Goal: Task Accomplishment & Management: Use online tool/utility

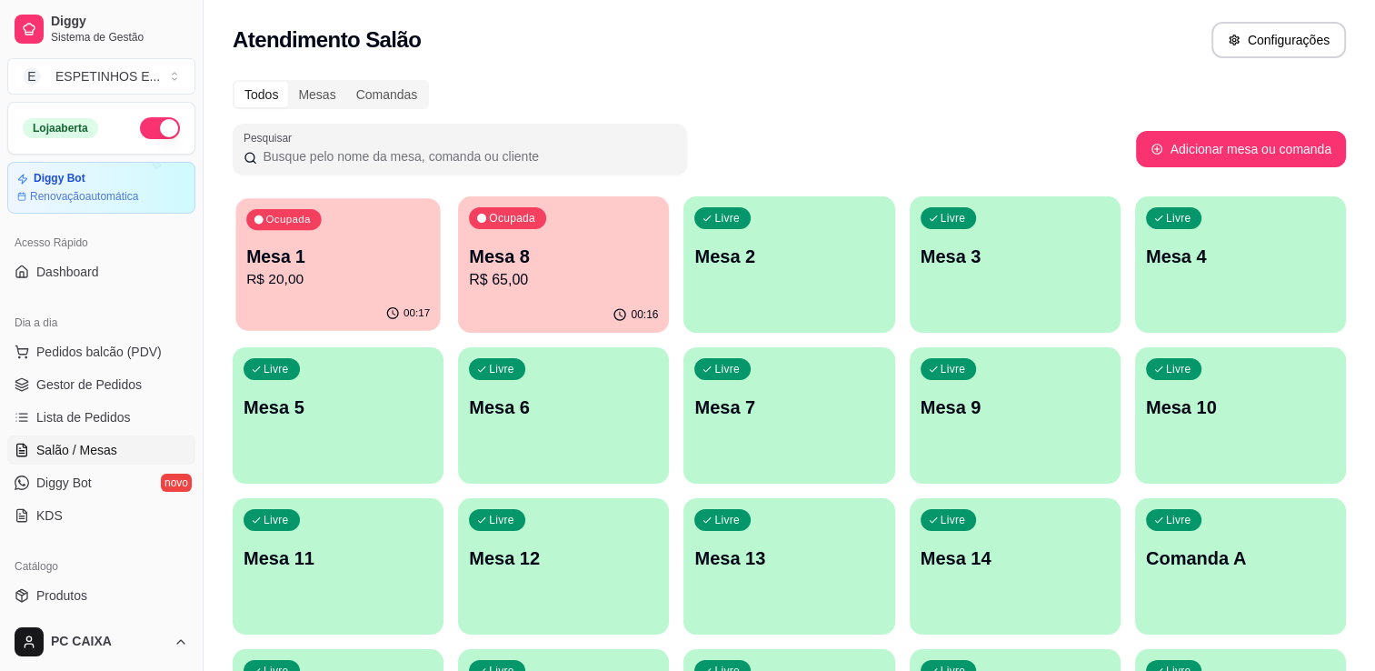
click at [319, 224] on div "Ocupada Mesa 1 R$ 20,00" at bounding box center [337, 247] width 205 height 98
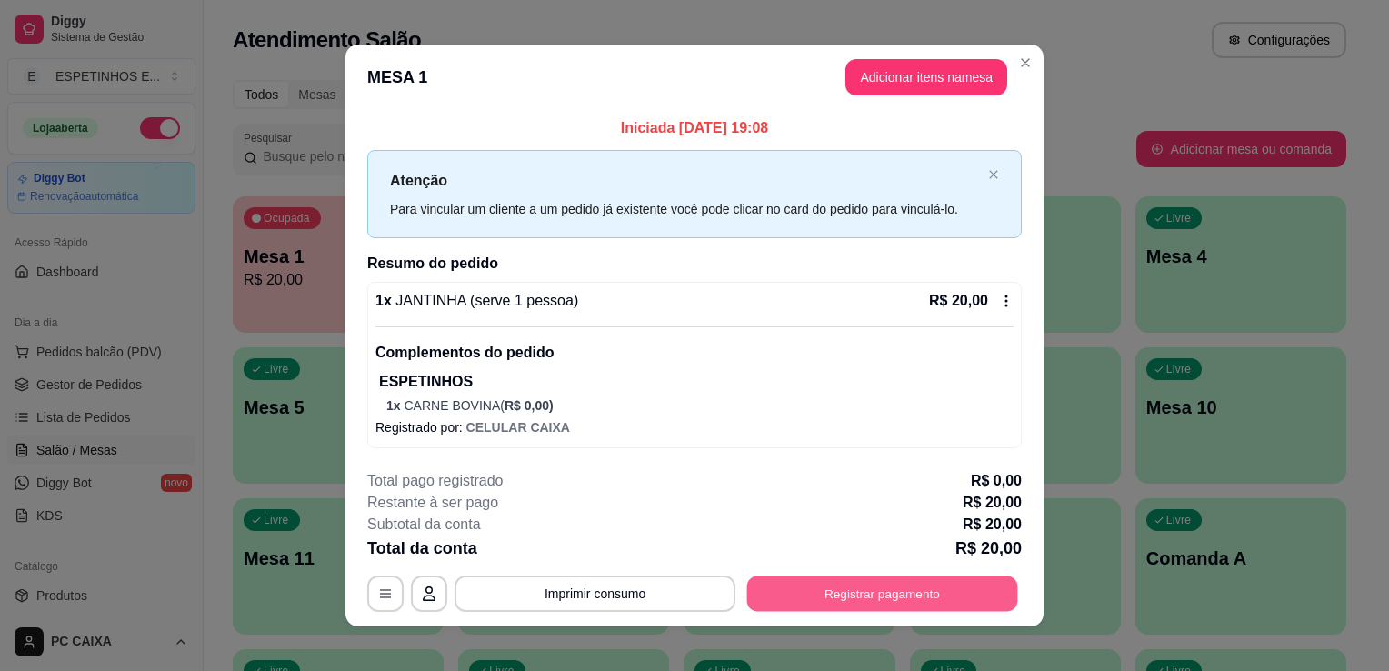
click at [800, 585] on button "Registrar pagamento" at bounding box center [882, 593] width 271 height 35
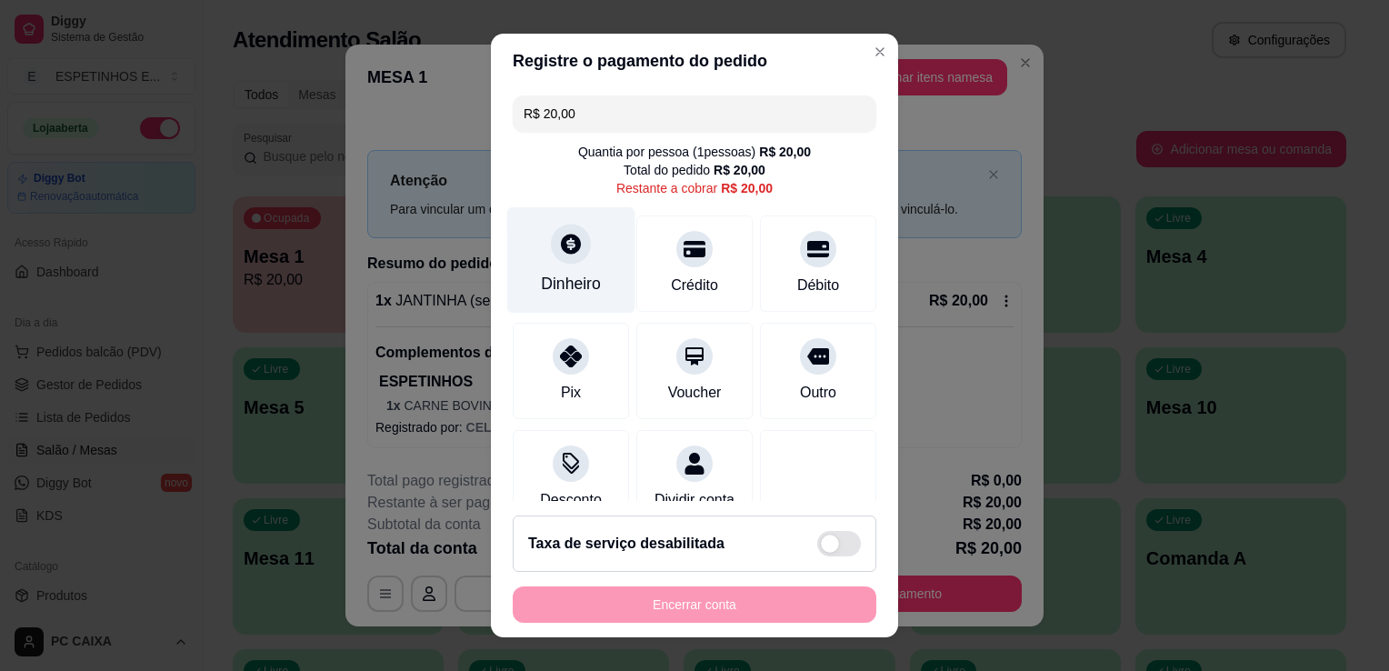
click at [547, 270] on div "Dinheiro" at bounding box center [571, 260] width 128 height 106
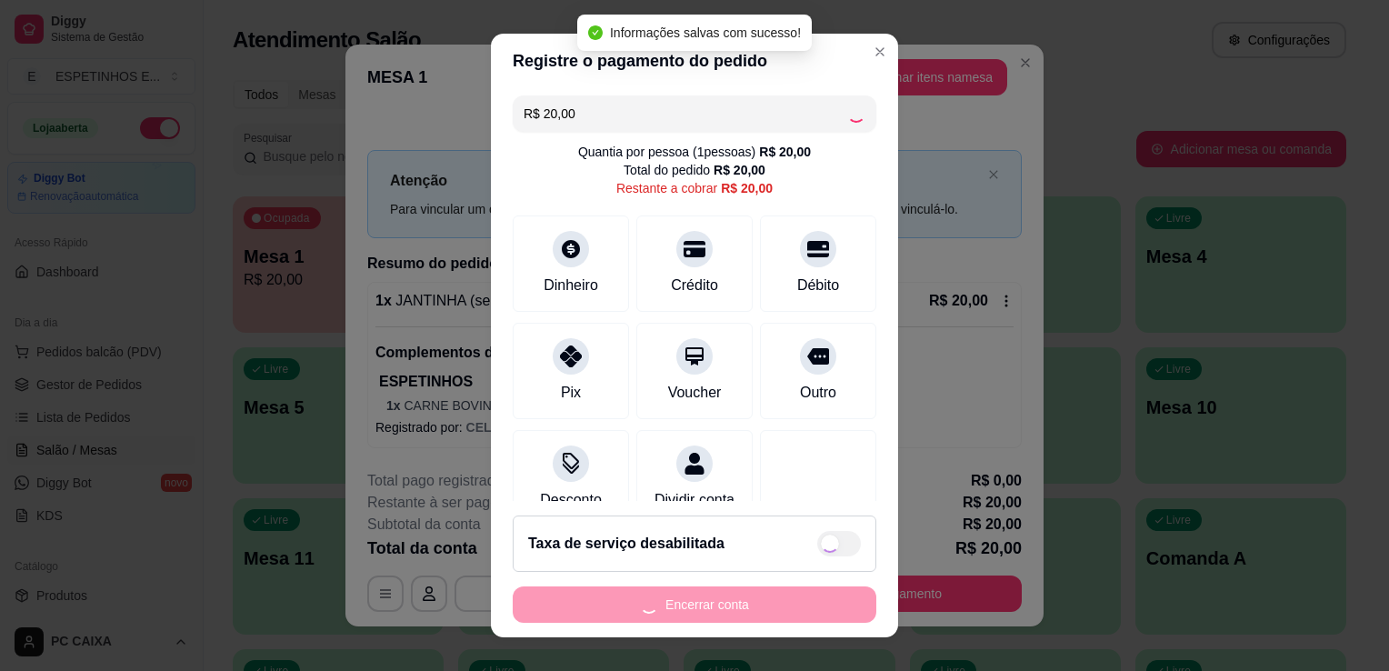
type input "R$ 0,00"
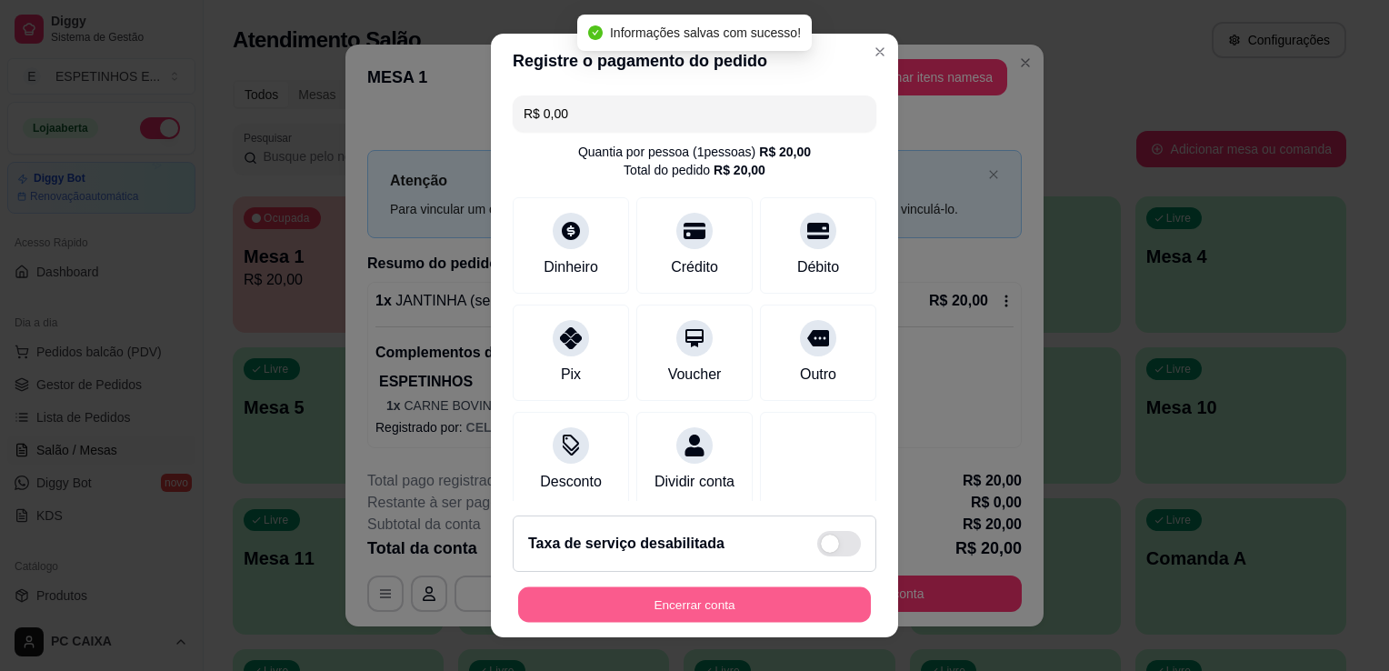
click at [764, 601] on button "Encerrar conta" at bounding box center [694, 604] width 353 height 35
